Goal: Information Seeking & Learning: Learn about a topic

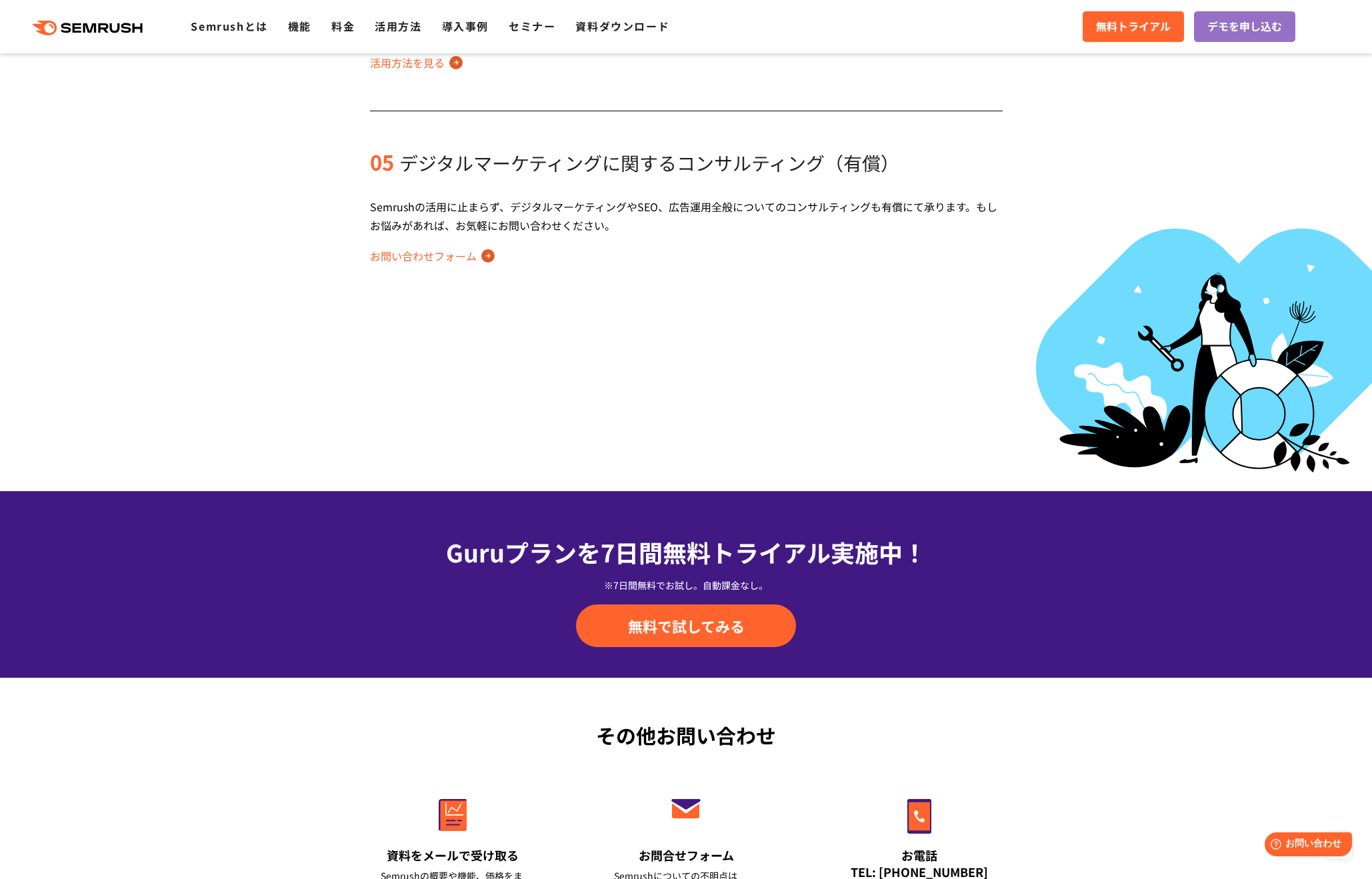
scroll to position [1438, 0]
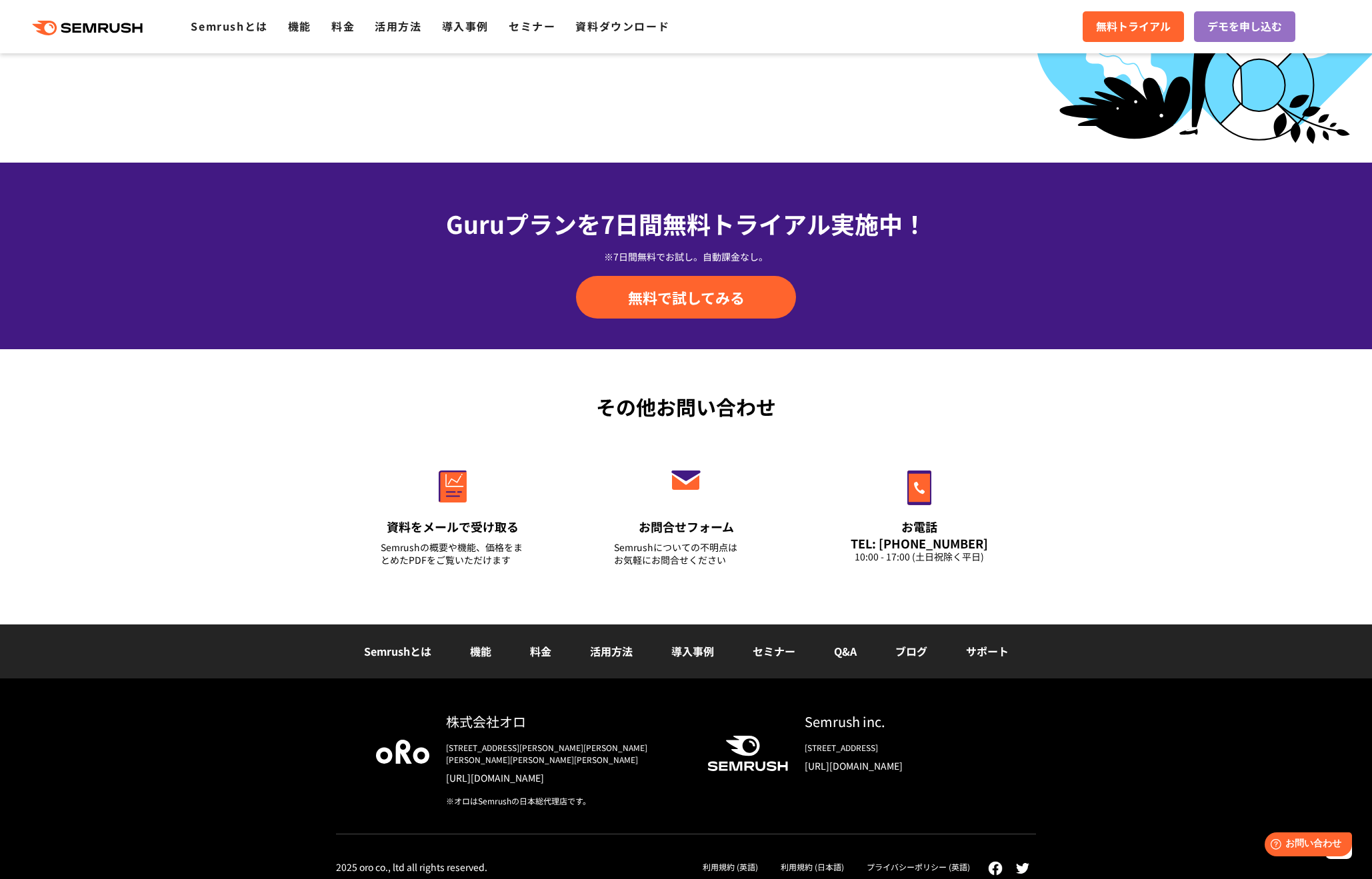
click at [481, 655] on link "機能" at bounding box center [480, 651] width 21 height 16
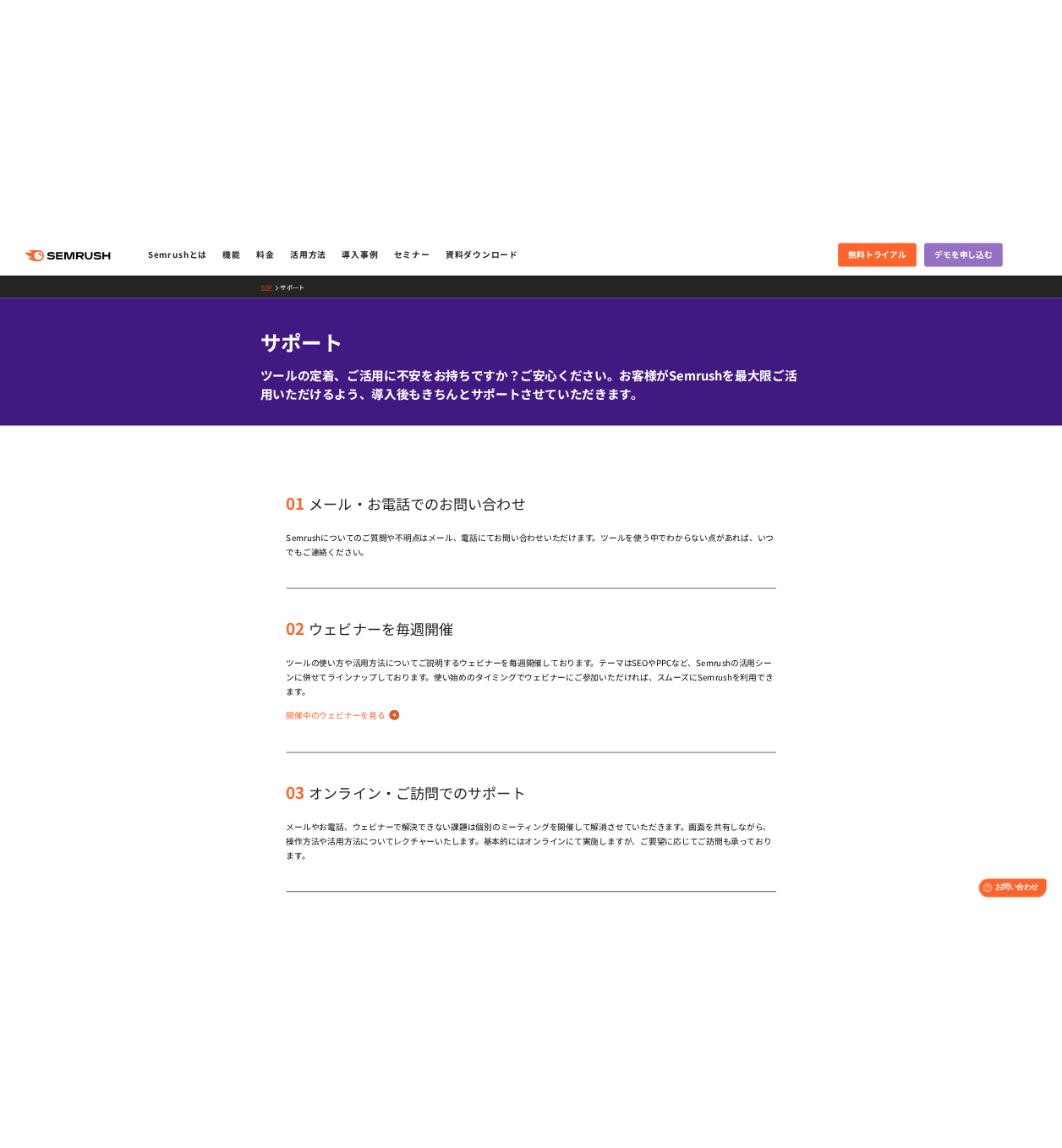
scroll to position [579, 0]
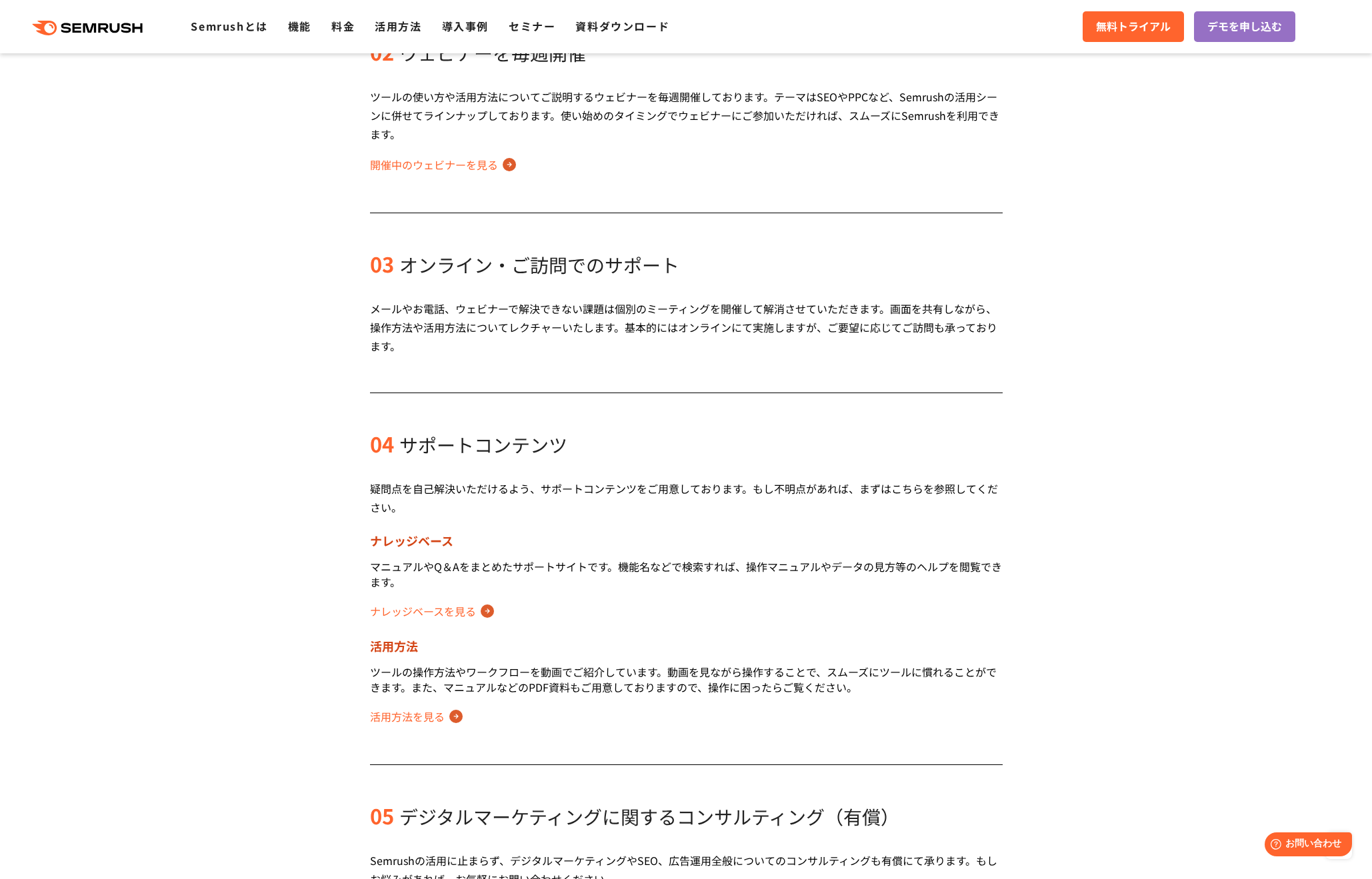
click at [476, 612] on link "ナレッジベースを見る" at bounding box center [432, 610] width 124 height 21
